Goal: Task Accomplishment & Management: Use online tool/utility

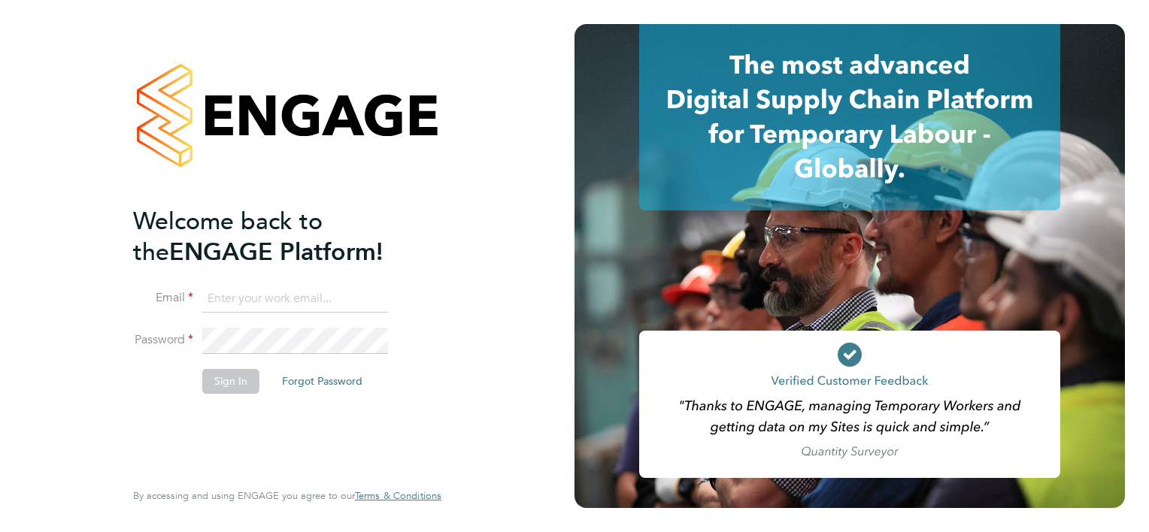
type input "dan.cardus@buildrec.com"
click at [244, 377] on button "Sign In" at bounding box center [230, 381] width 57 height 24
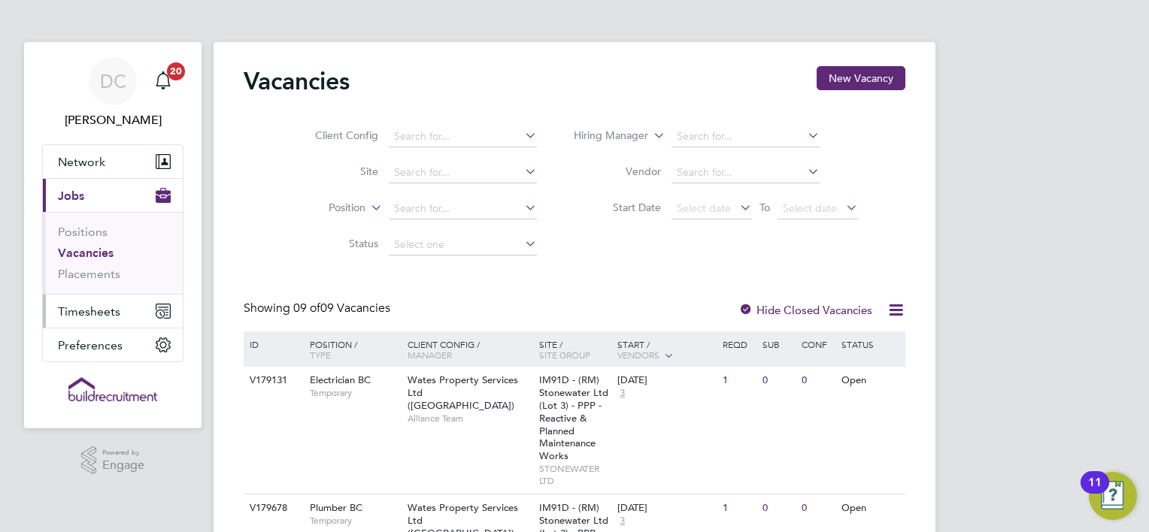
click at [103, 313] on span "Timesheets" at bounding box center [89, 311] width 62 height 14
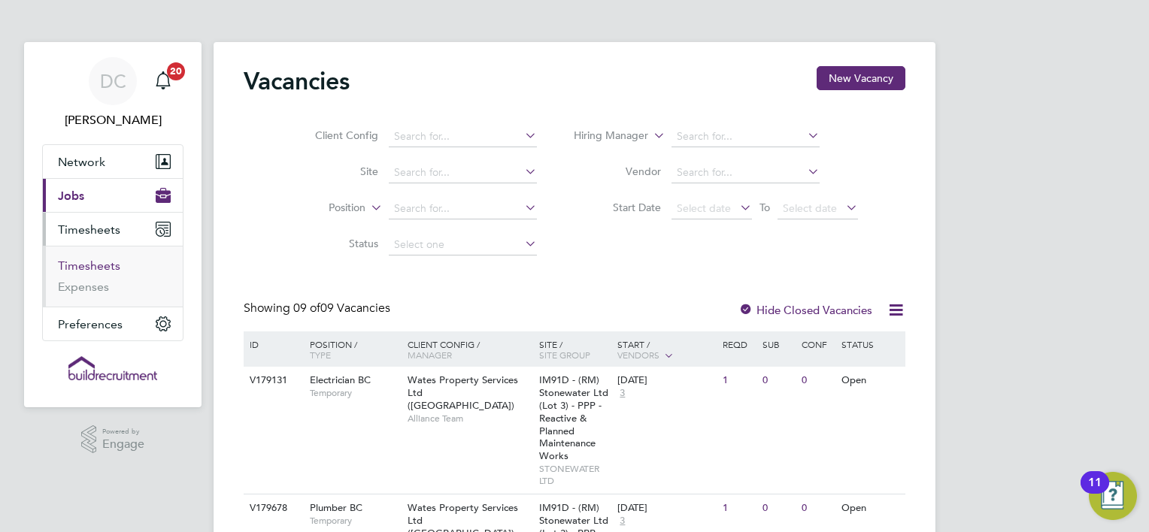
click at [105, 268] on link "Timesheets" at bounding box center [89, 266] width 62 height 14
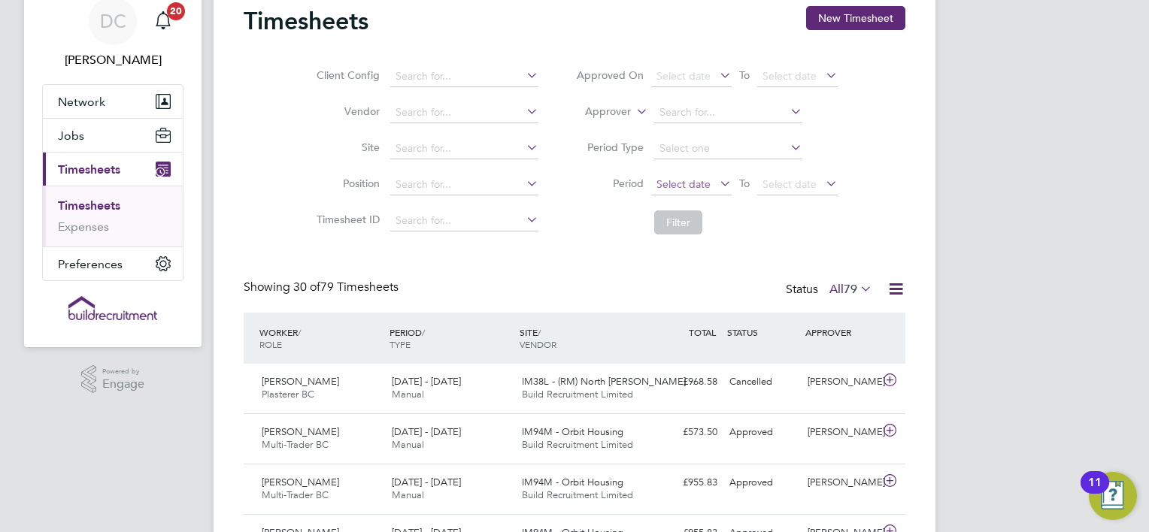
click at [686, 184] on span "Select date" at bounding box center [683, 184] width 54 height 14
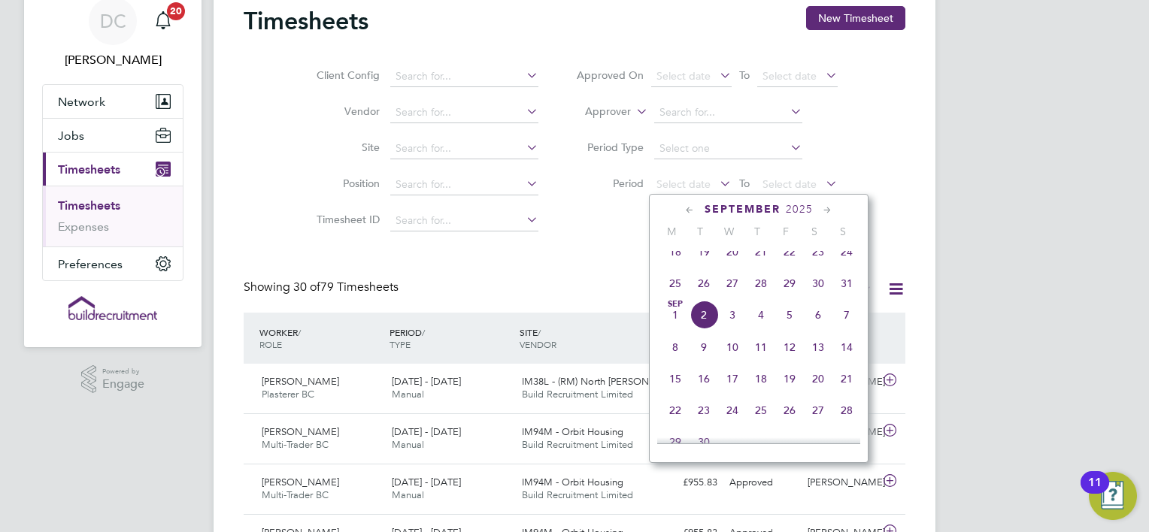
click at [790, 265] on span "22" at bounding box center [789, 252] width 29 height 29
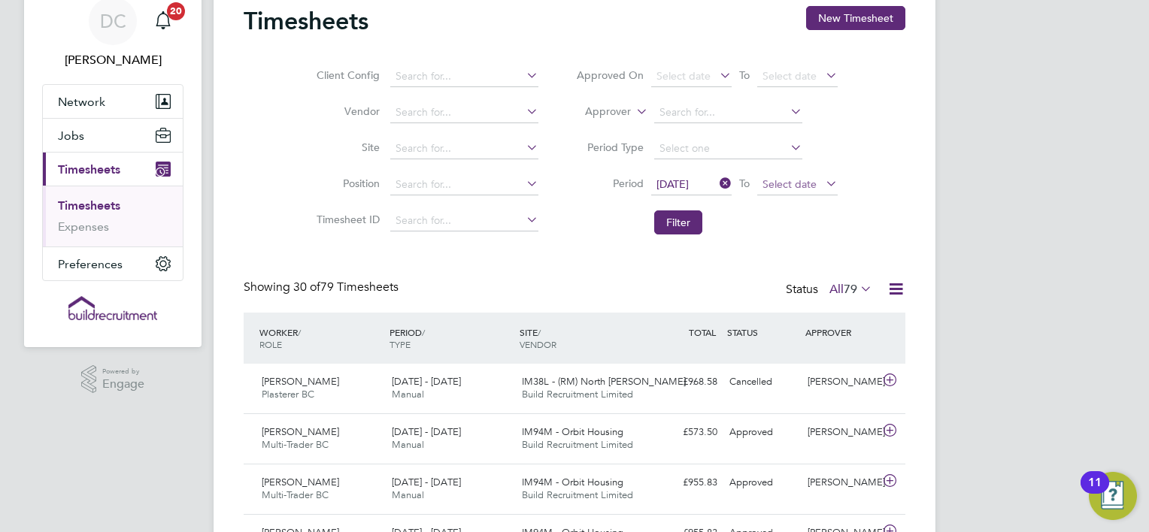
click at [775, 189] on span "Select date" at bounding box center [797, 185] width 80 height 20
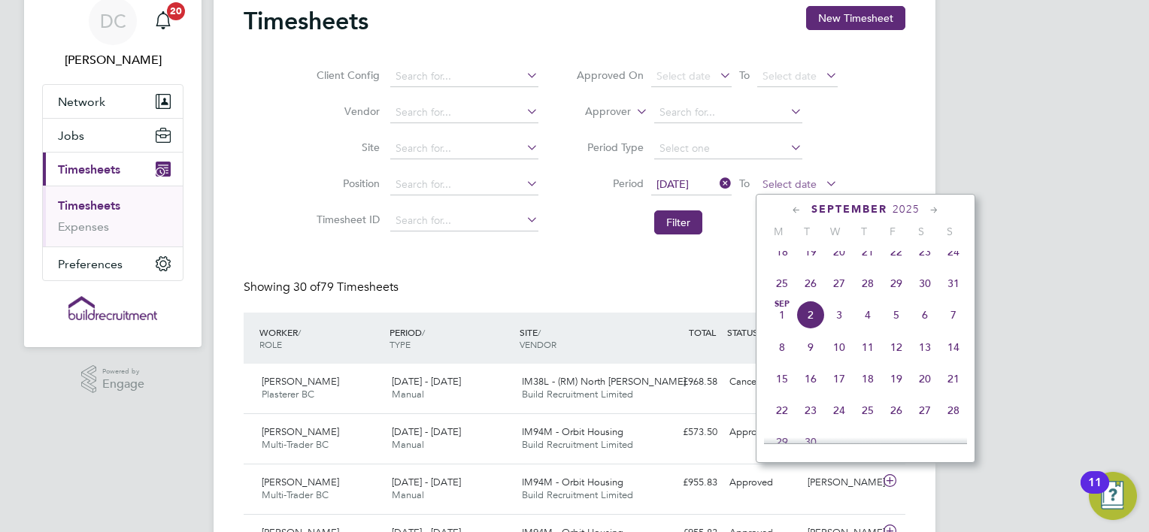
click at [775, 189] on span "Select date" at bounding box center [797, 185] width 80 height 20
click at [900, 292] on span "29" at bounding box center [896, 283] width 29 height 29
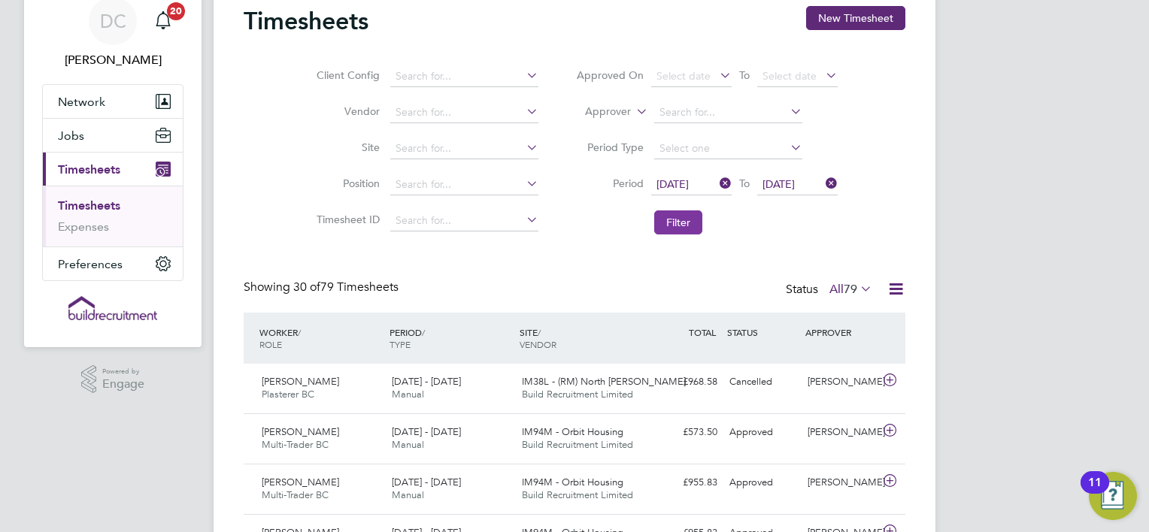
click at [686, 226] on button "Filter" at bounding box center [678, 222] width 48 height 24
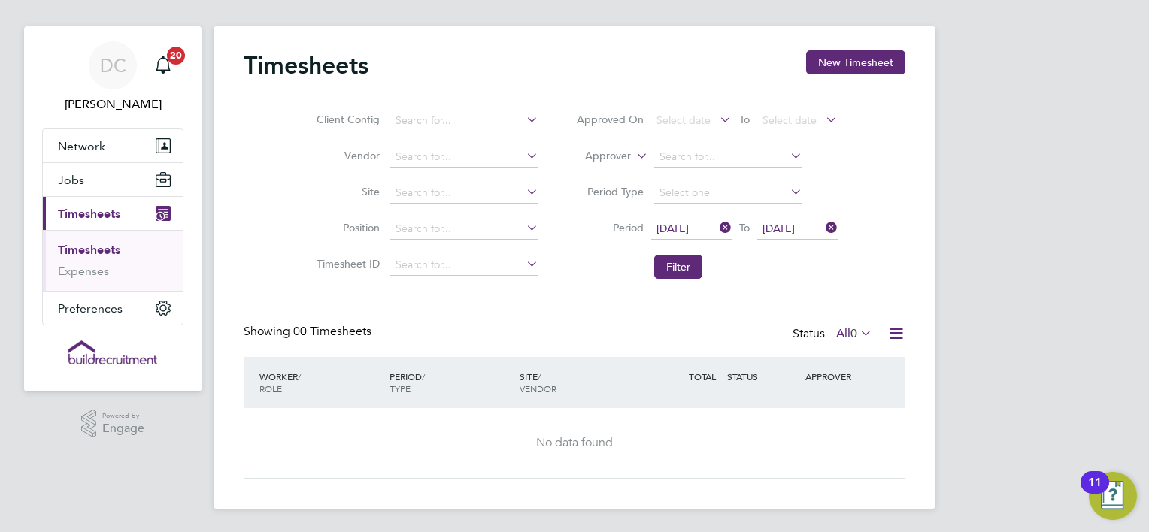
click at [857, 337] on icon at bounding box center [857, 332] width 0 height 21
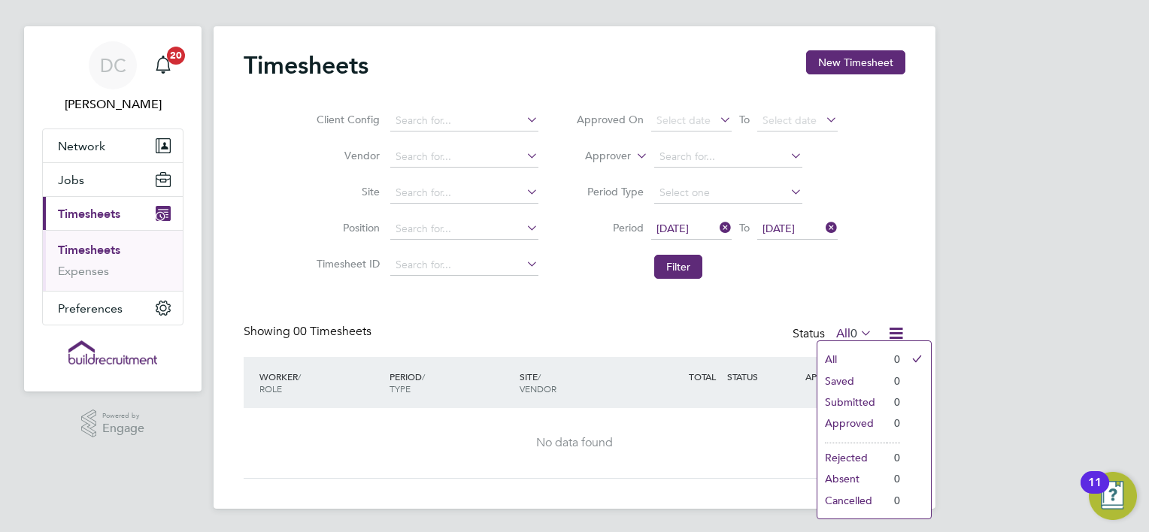
click at [894, 326] on icon at bounding box center [895, 333] width 19 height 19
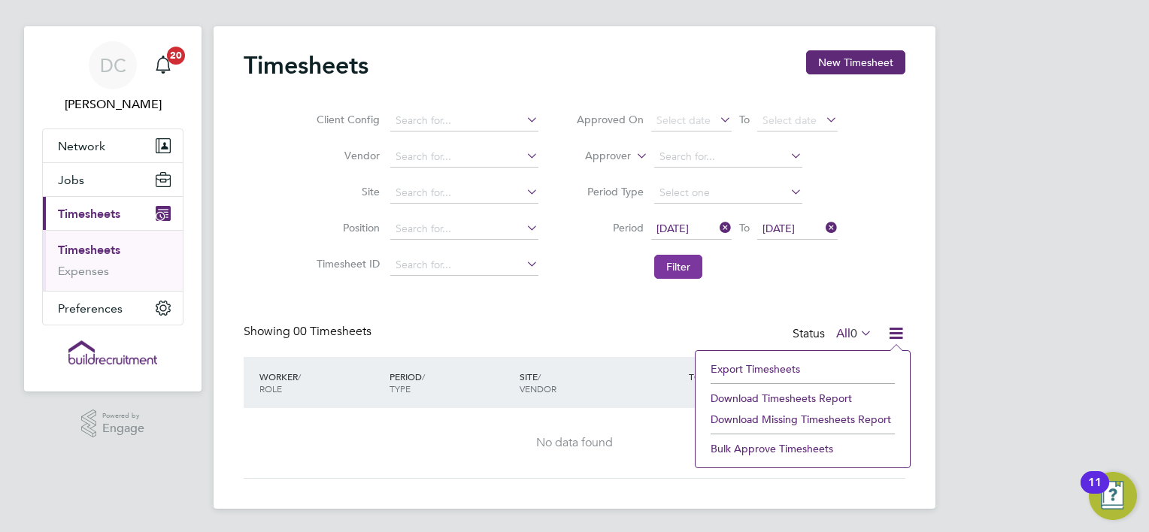
click at [674, 267] on button "Filter" at bounding box center [678, 267] width 48 height 24
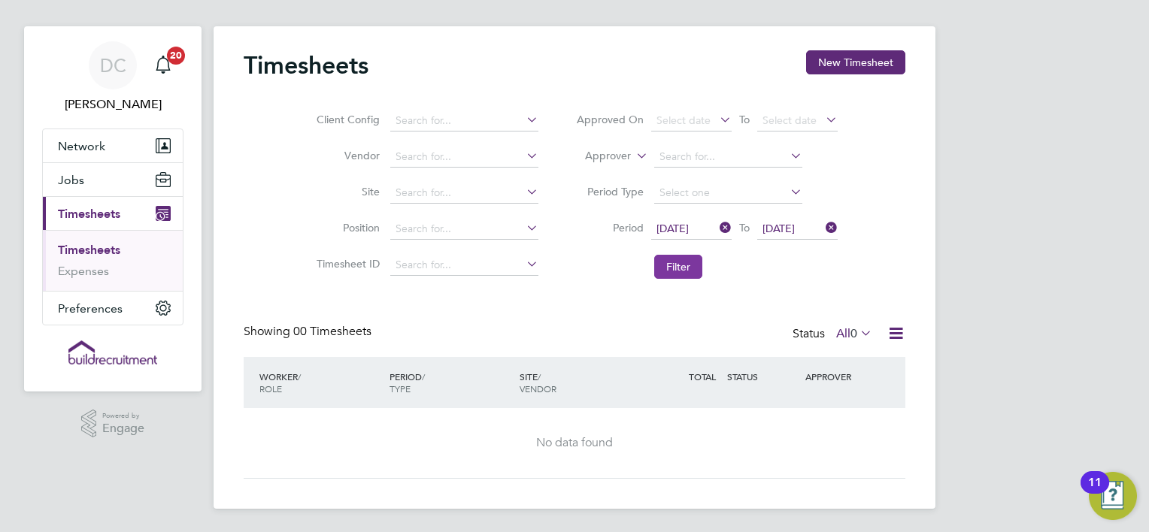
click at [689, 274] on button "Filter" at bounding box center [678, 267] width 48 height 24
